Goal: Ask a question

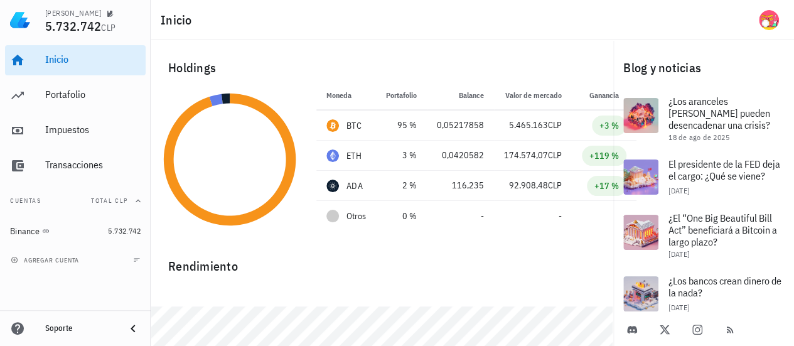
click at [70, 326] on div "Soporte" at bounding box center [80, 328] width 70 height 10
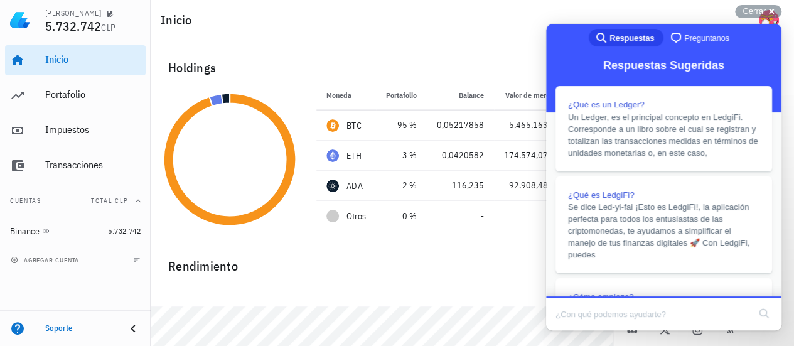
click at [684, 40] on span "Preguntanos" at bounding box center [706, 38] width 45 height 13
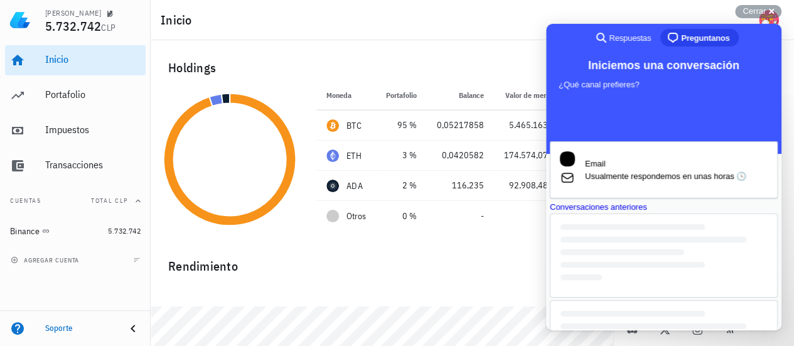
click at [649, 213] on div "Conversaciones anteriores" at bounding box center [664, 207] width 228 height 13
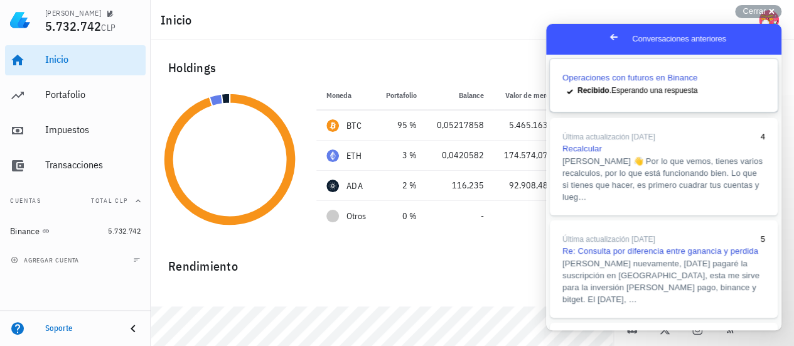
click at [658, 87] on link "Operaciones con futuros en Binance checkmark Recibido . Esperando una respuesta" at bounding box center [664, 85] width 228 height 53
